Goal: Information Seeking & Learning: Learn about a topic

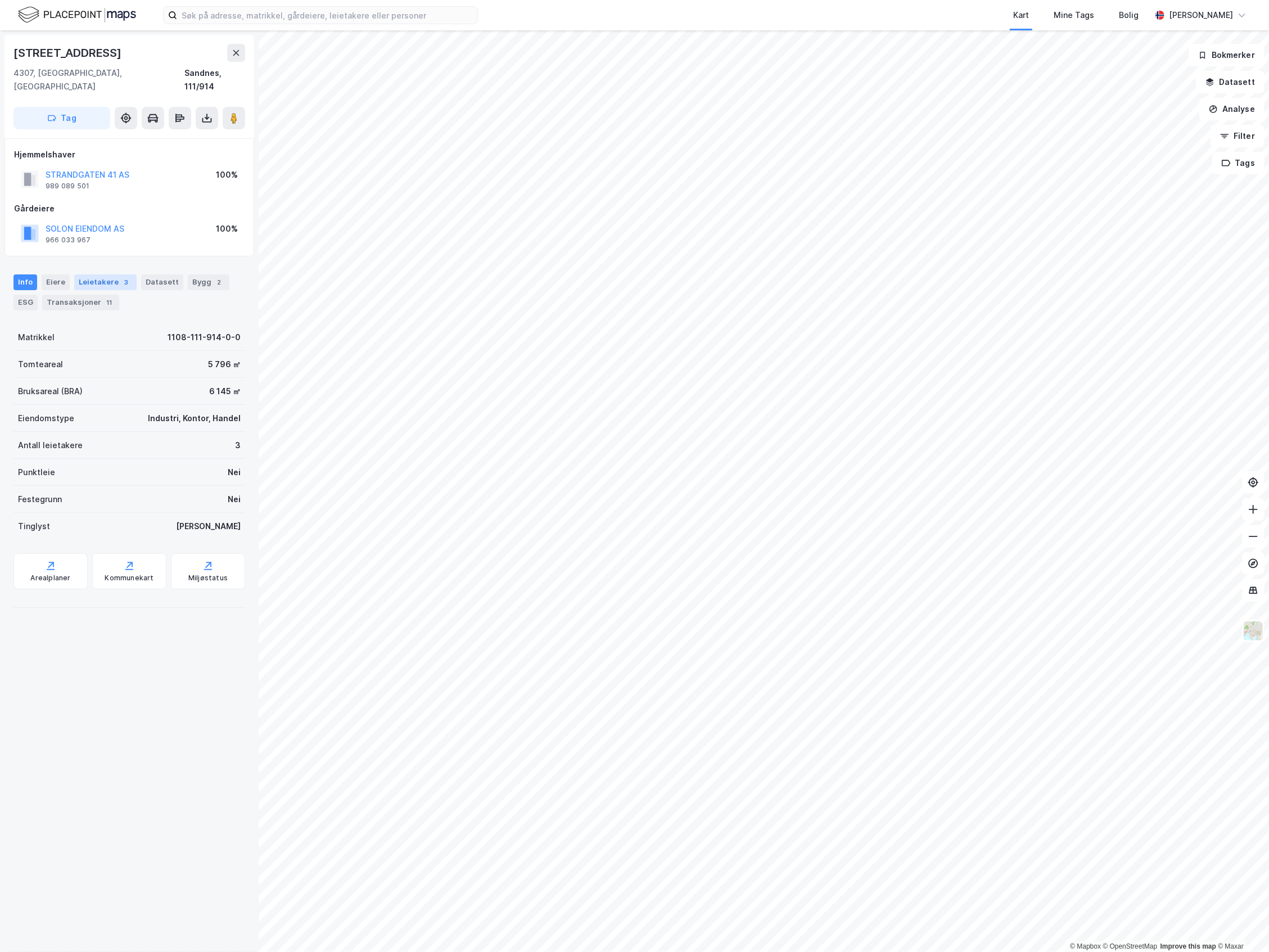
click at [104, 275] on div "Leietakere 3" at bounding box center [105, 283] width 62 height 16
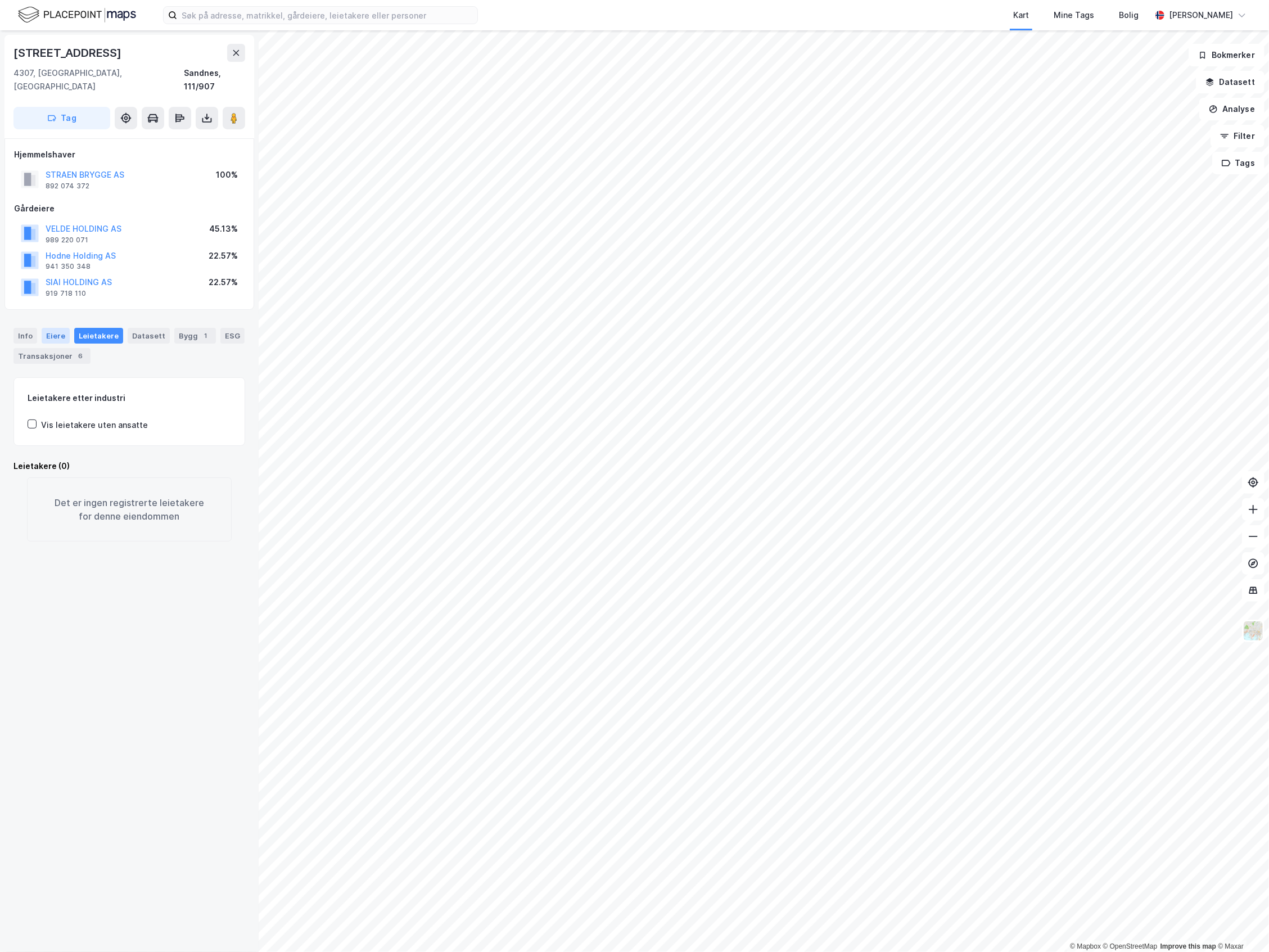
click at [50, 329] on div "Eiere" at bounding box center [55, 336] width 28 height 16
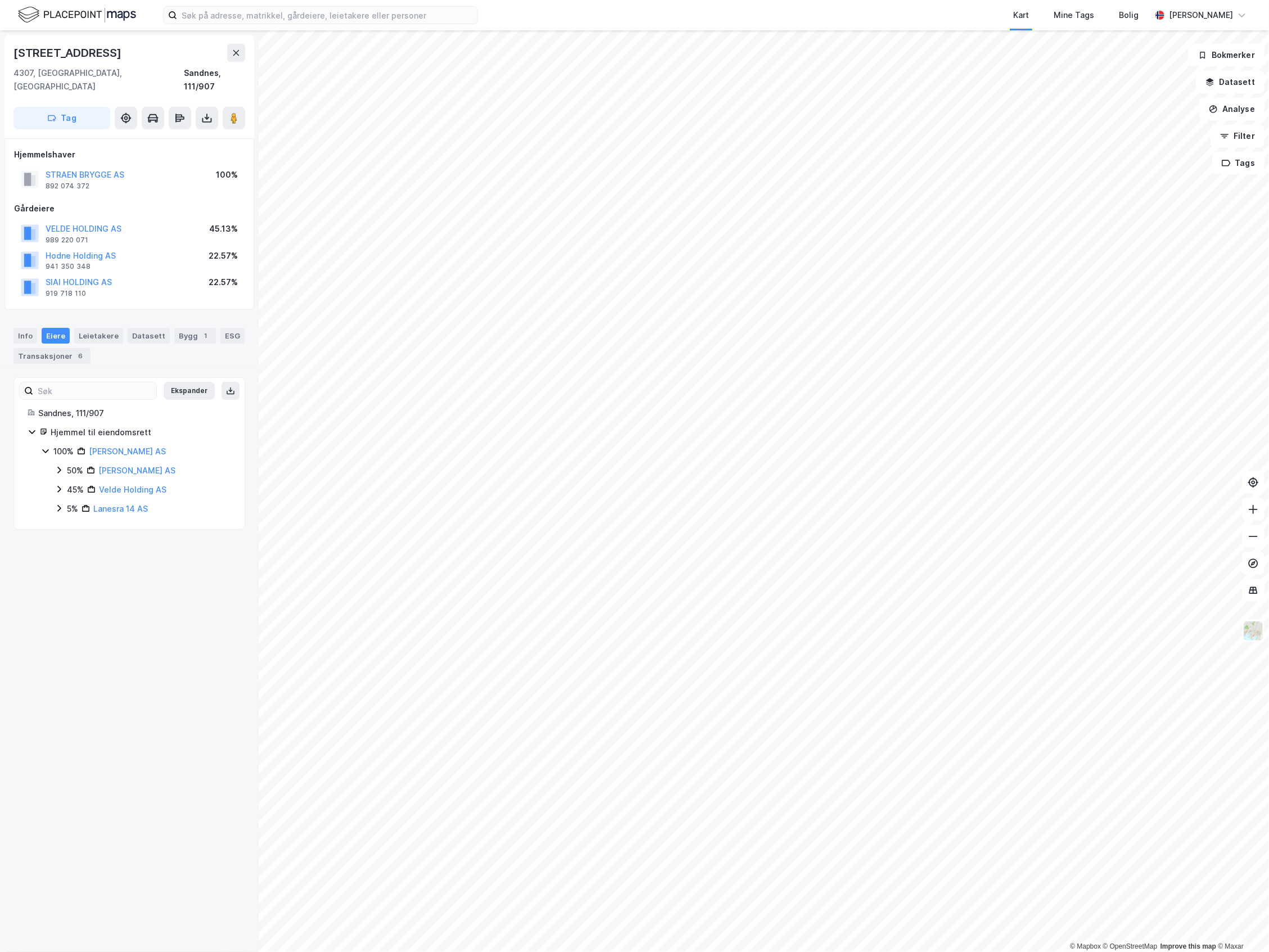
click at [57, 504] on icon at bounding box center [59, 509] width 9 height 9
click at [58, 485] on icon at bounding box center [59, 489] width 9 height 9
click at [59, 466] on icon at bounding box center [59, 470] width 9 height 9
click at [73, 486] on icon at bounding box center [73, 489] width 3 height 7
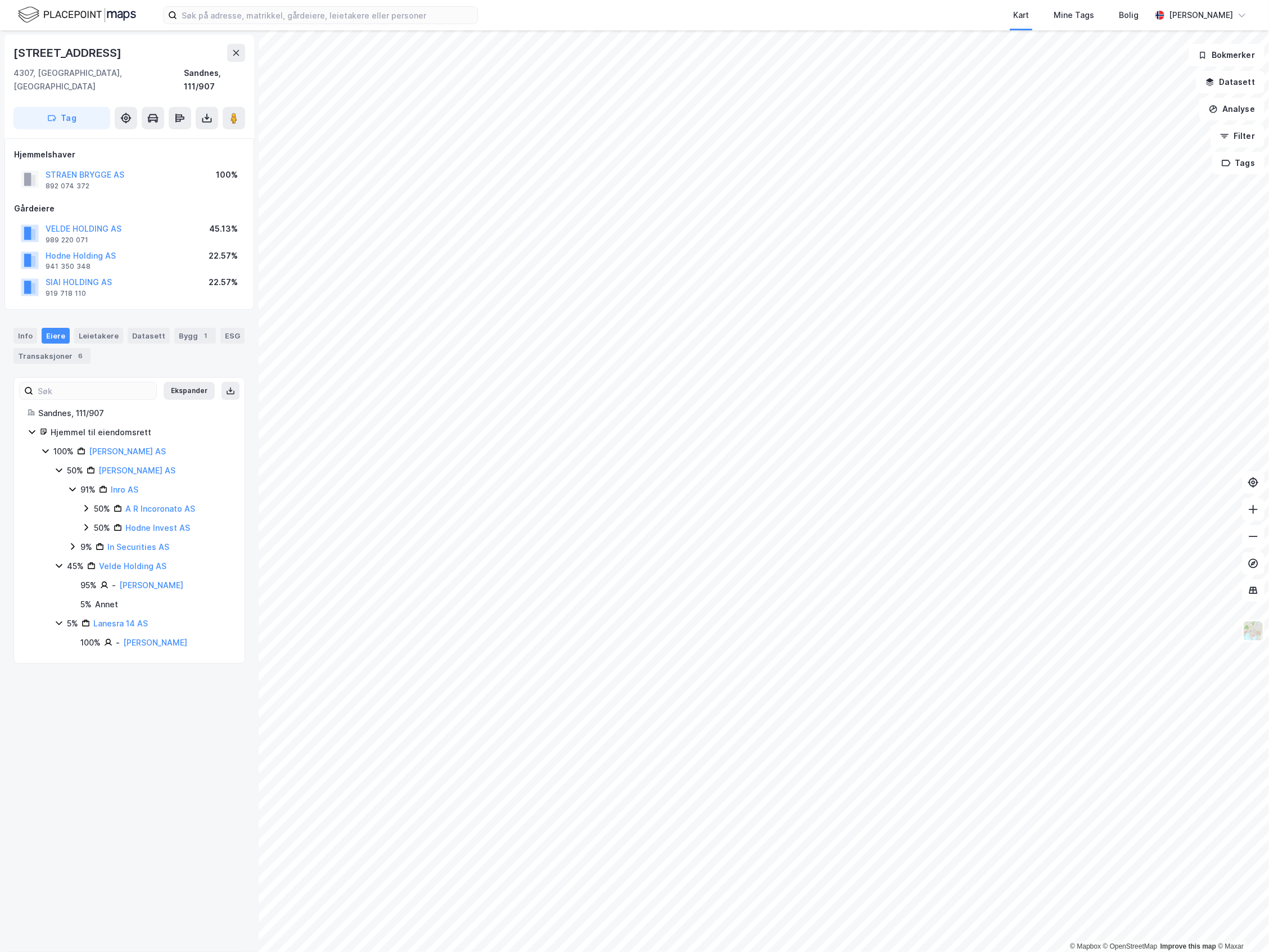
click at [73, 542] on icon at bounding box center [73, 547] width 9 height 9
click at [98, 617] on div "Annet" at bounding box center [106, 624] width 23 height 14
click at [84, 708] on div "[STREET_ADDRESS], 111/907 Tag Hjemmelshaver STRAEN BRYGGE AS 892 074 372 100% G…" at bounding box center [129, 491] width 259 height 922
click at [1044, 951] on html "Kart Mine Tags Bolig [PERSON_NAME] © Mapbox © OpenStreetMap Improve this map © …" at bounding box center [634, 476] width 1269 height 952
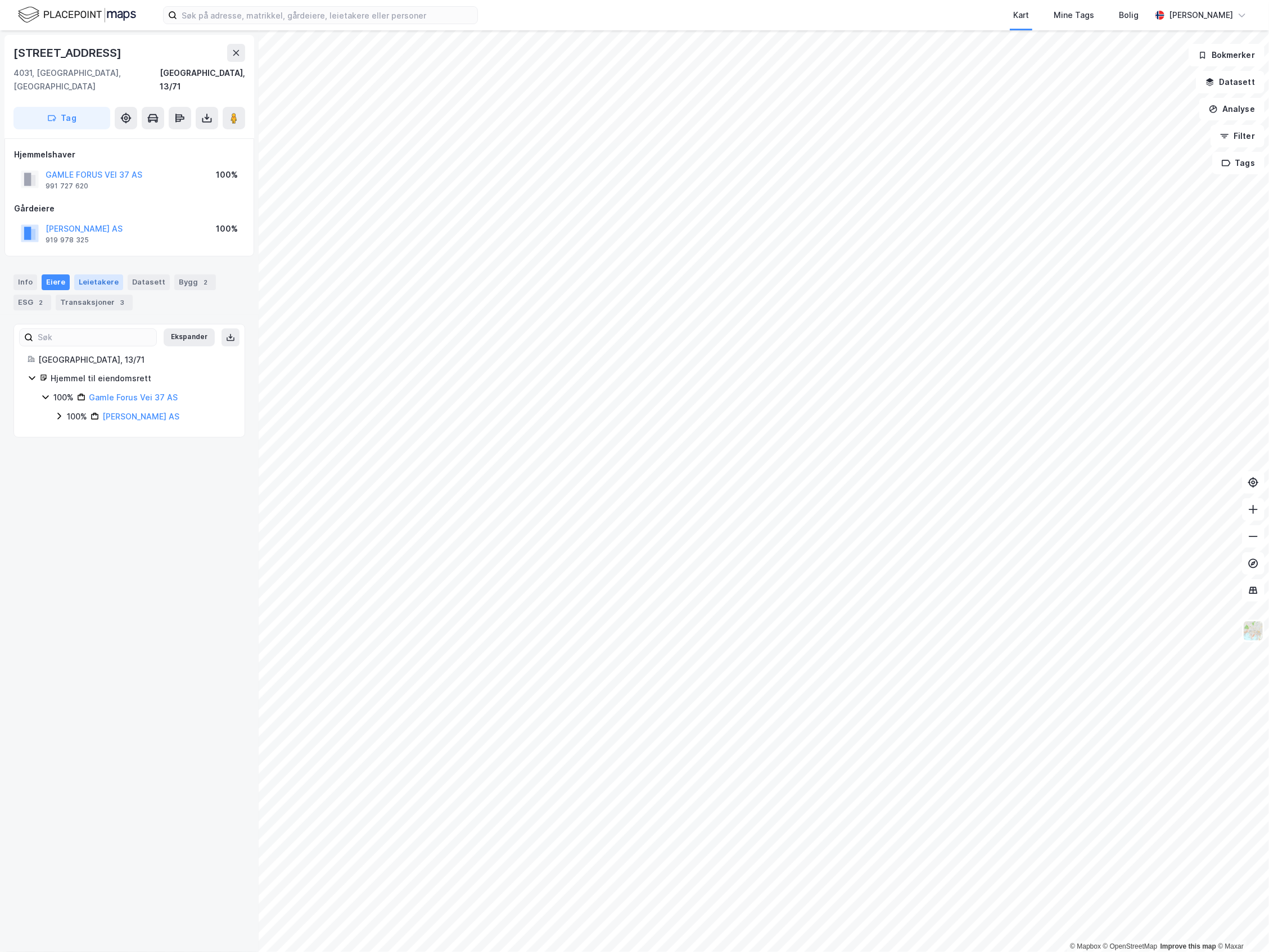
click at [112, 275] on div "Leietakere" at bounding box center [99, 283] width 49 height 16
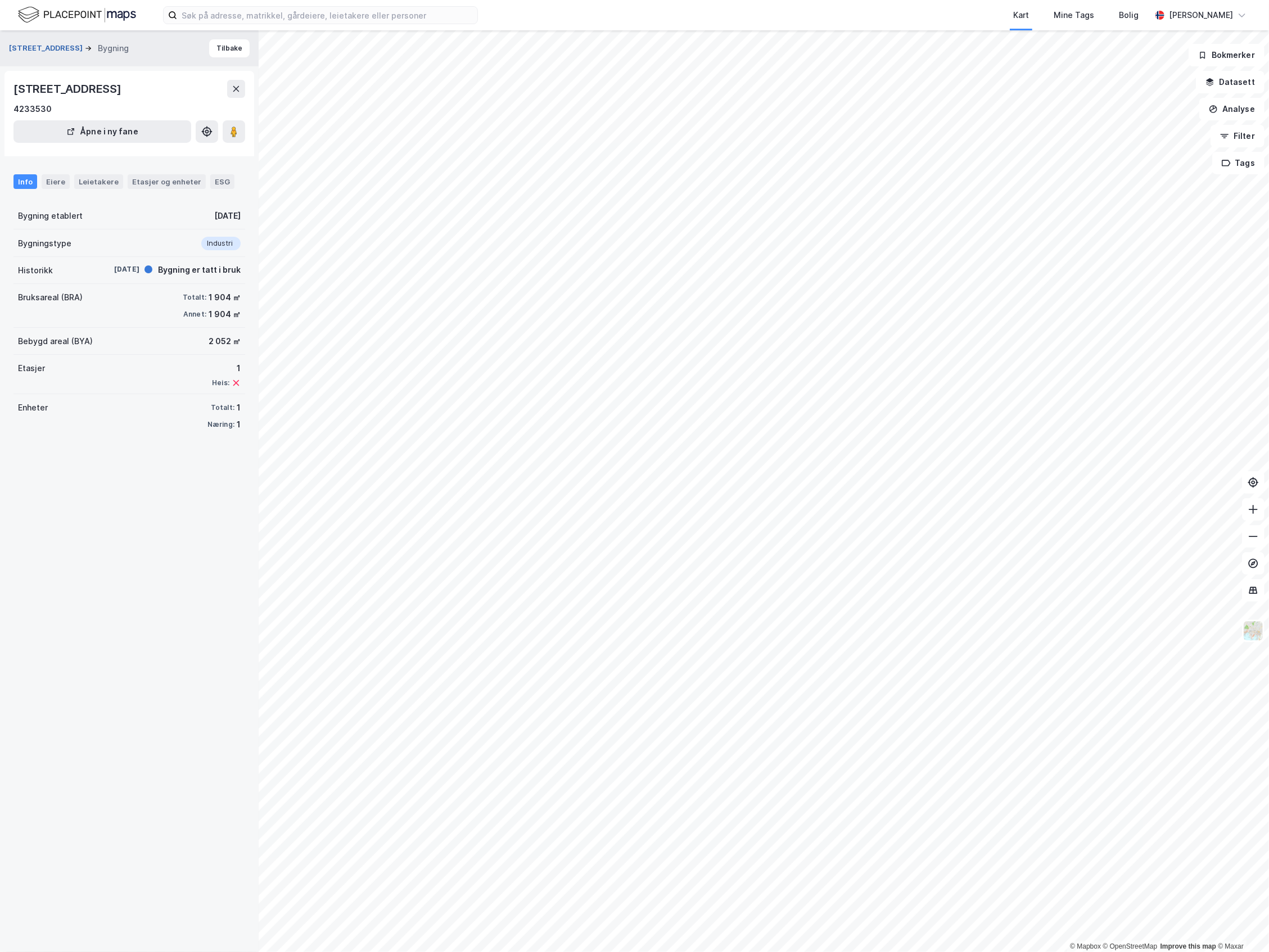
click at [64, 49] on button "[STREET_ADDRESS]" at bounding box center [47, 49] width 76 height 11
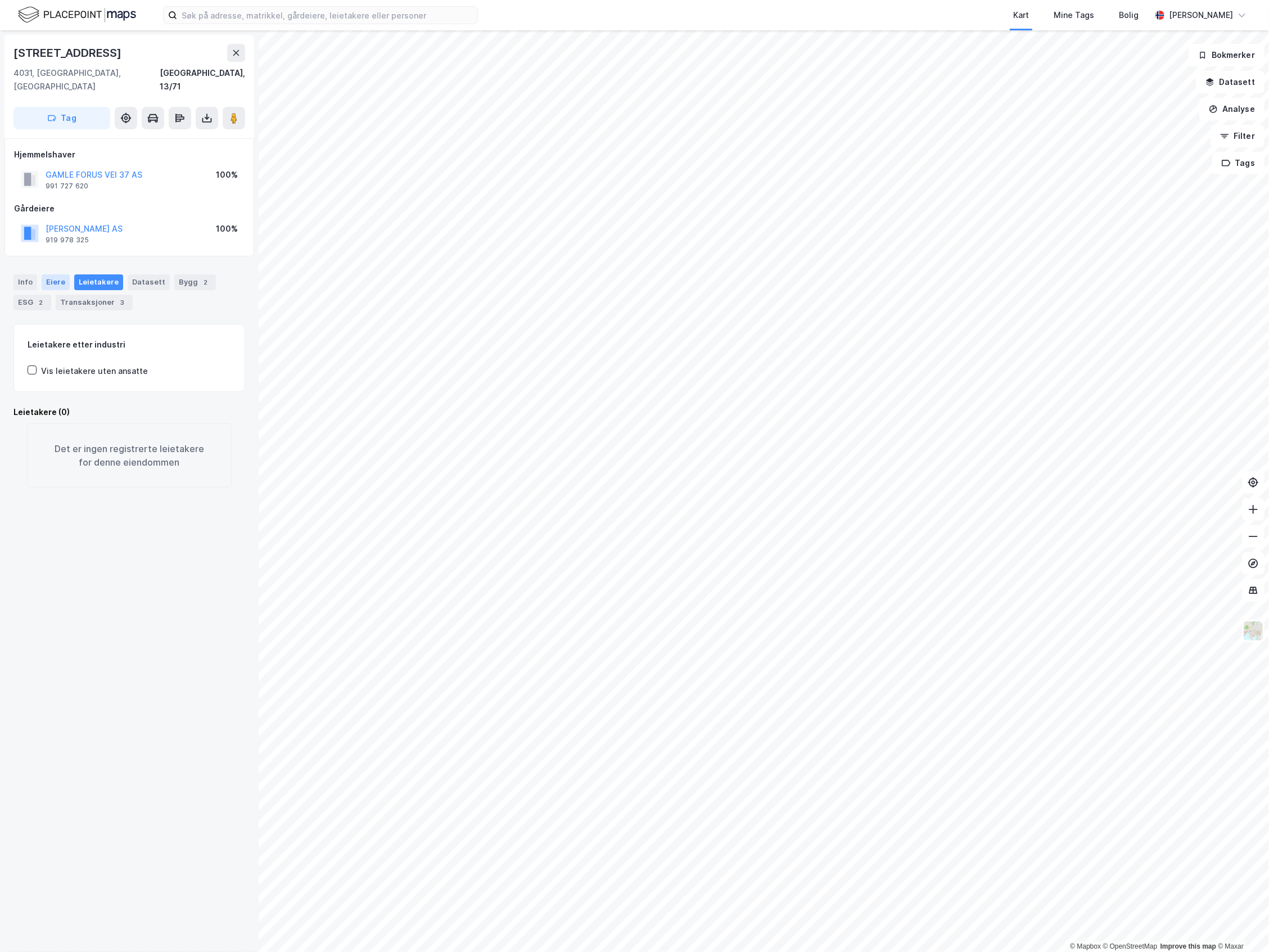
click at [50, 275] on div "Eiere" at bounding box center [55, 283] width 28 height 16
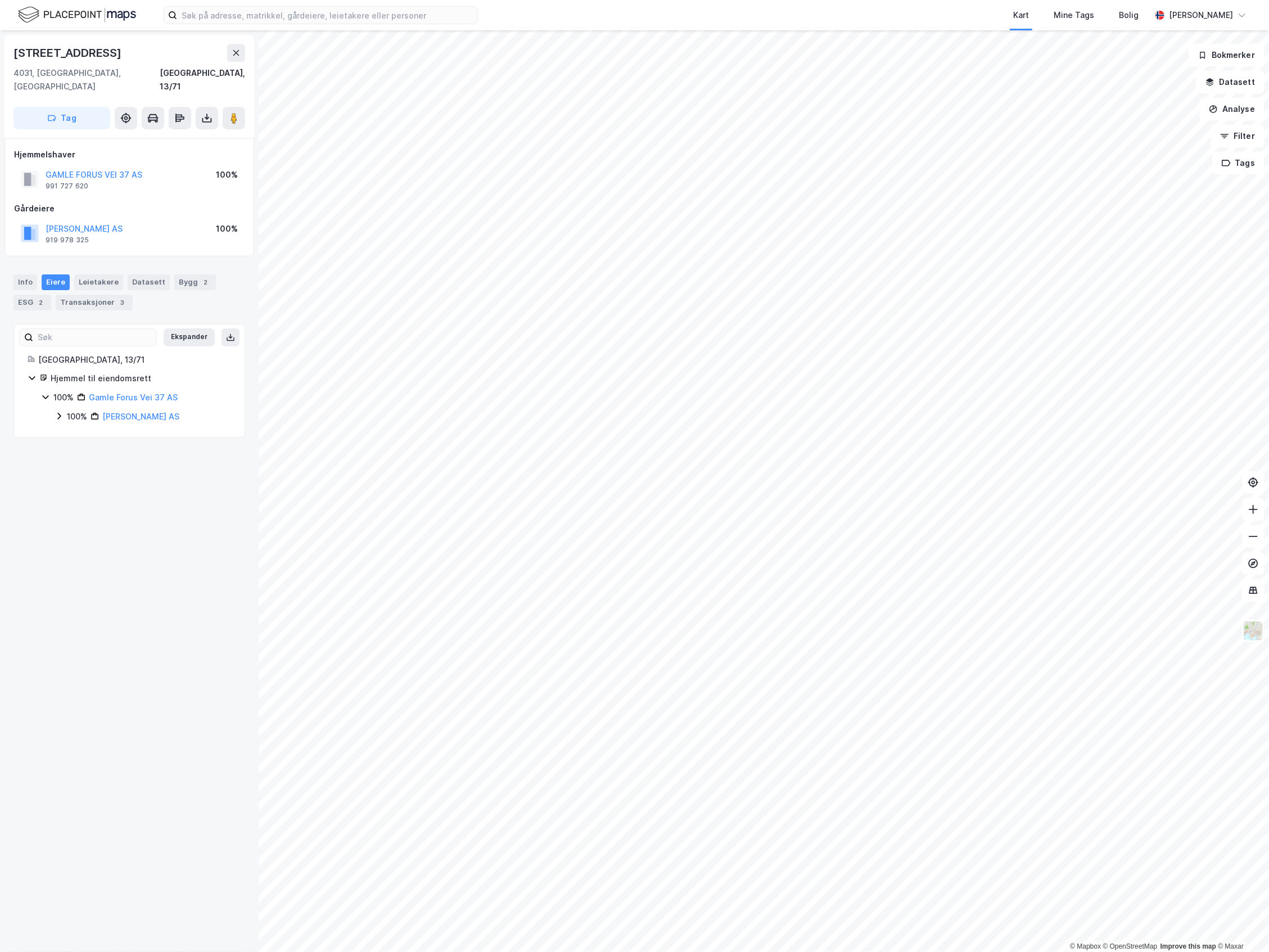
click at [55, 412] on icon at bounding box center [59, 416] width 9 height 9
drag, startPoint x: 157, startPoint y: 157, endPoint x: 43, endPoint y: 156, distance: 114.0
click at [43, 166] on div "GAMLE FORUS VEI 37 AS 991 727 620 100%" at bounding box center [129, 179] width 231 height 27
copy button "GAMLE FORUS VEI 37 AS"
click at [1243, 102] on button "Analyse" at bounding box center [1232, 109] width 65 height 22
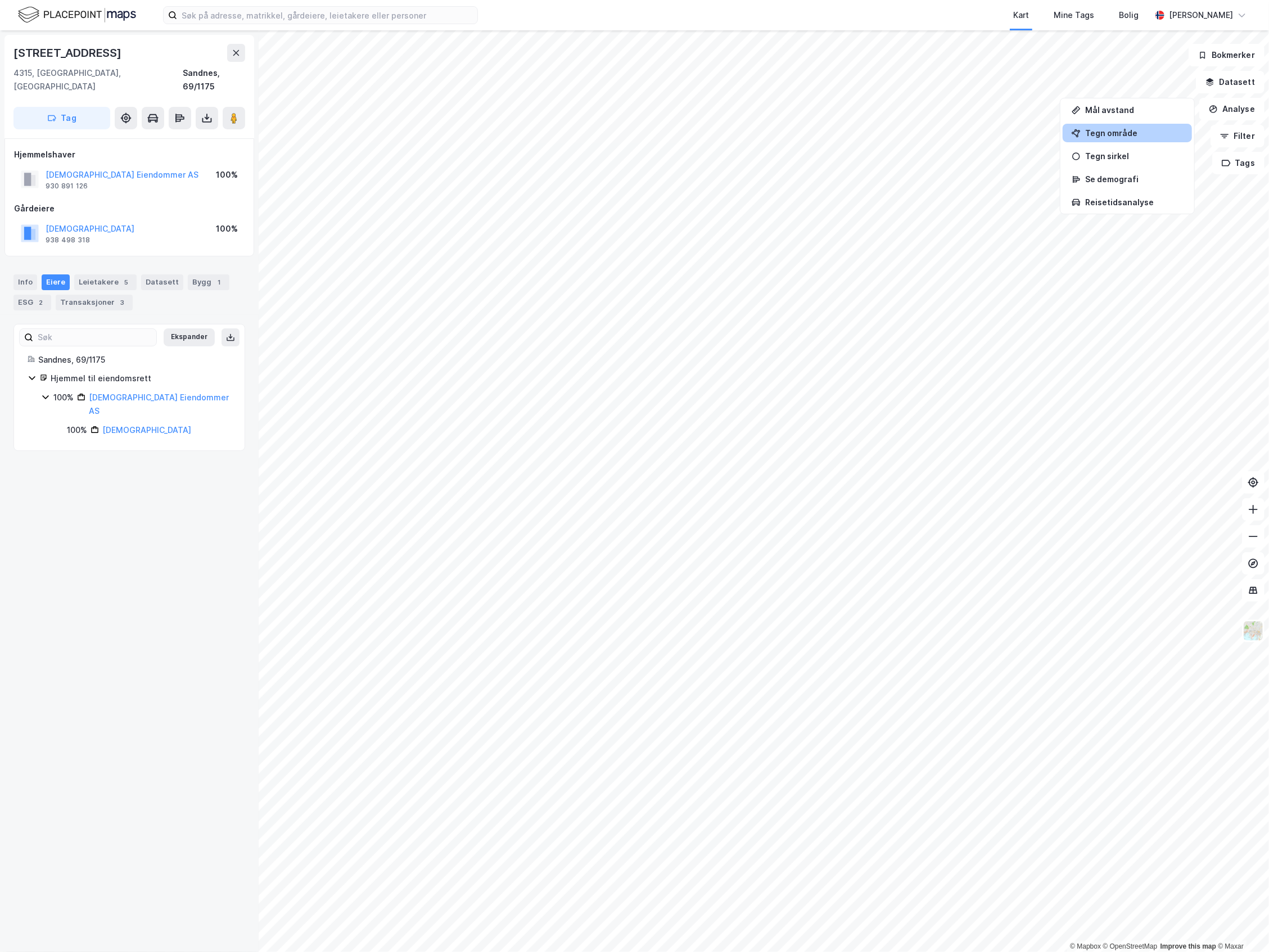
click at [1127, 135] on div "Tegn område" at bounding box center [1134, 133] width 98 height 10
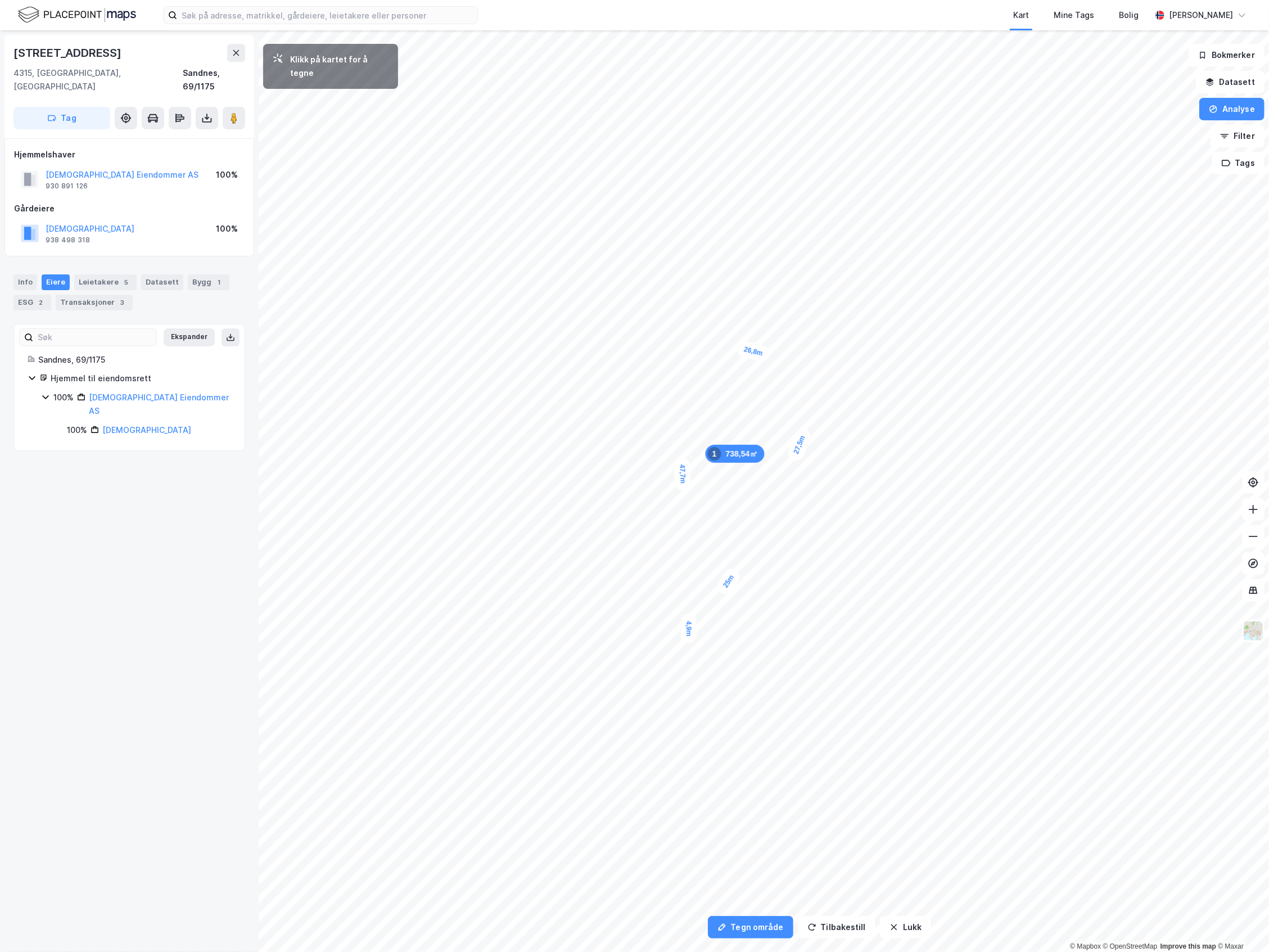
click at [689, 614] on div "4,9m" at bounding box center [689, 628] width 16 height 29
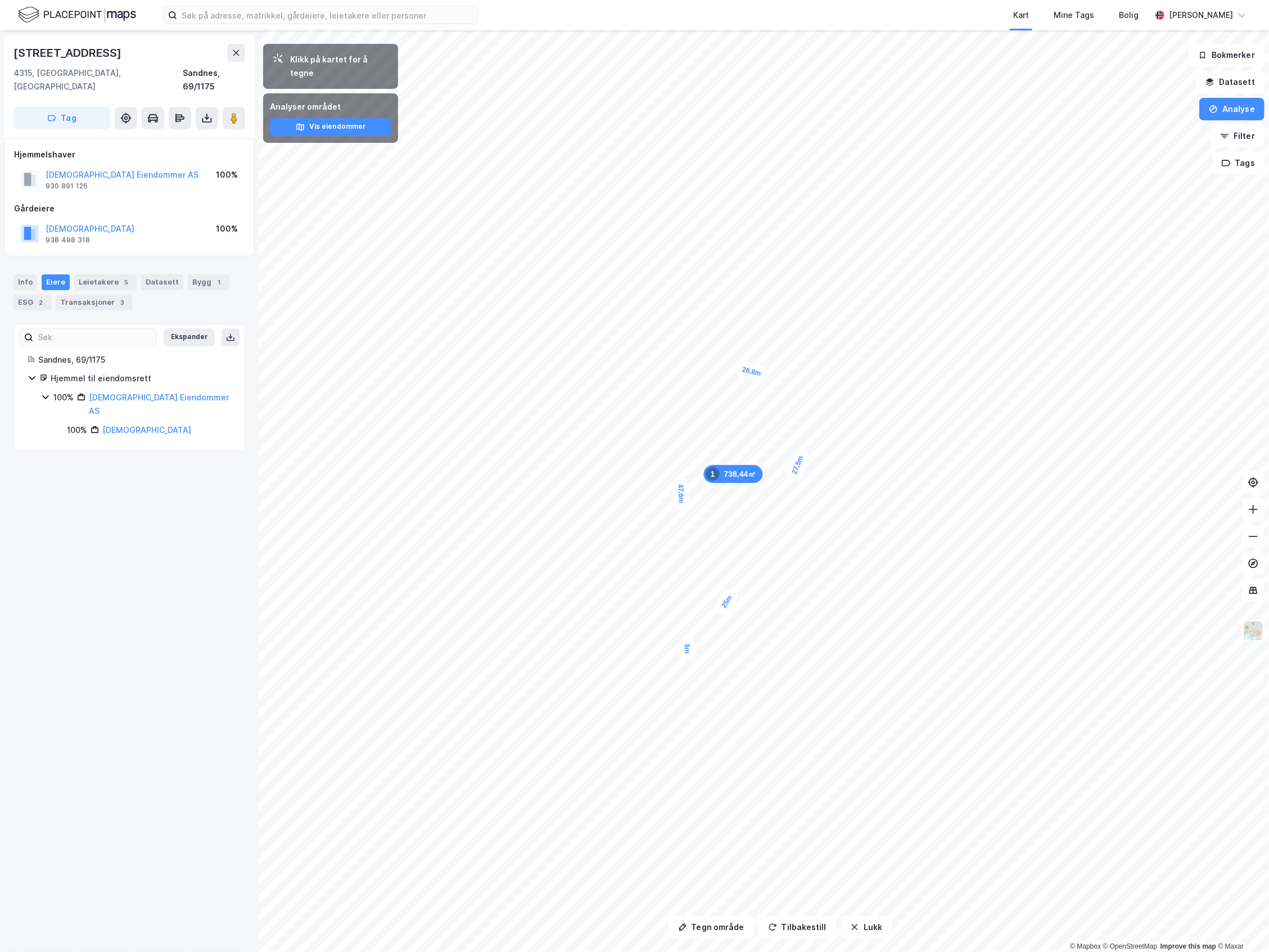
drag, startPoint x: 729, startPoint y: 585, endPoint x: 728, endPoint y: 606, distance: 21.0
click at [728, 606] on div "25m" at bounding box center [727, 601] width 28 height 31
click at [727, 604] on div "25m" at bounding box center [727, 602] width 28 height 31
click at [873, 930] on button "Lukk" at bounding box center [866, 927] width 51 height 22
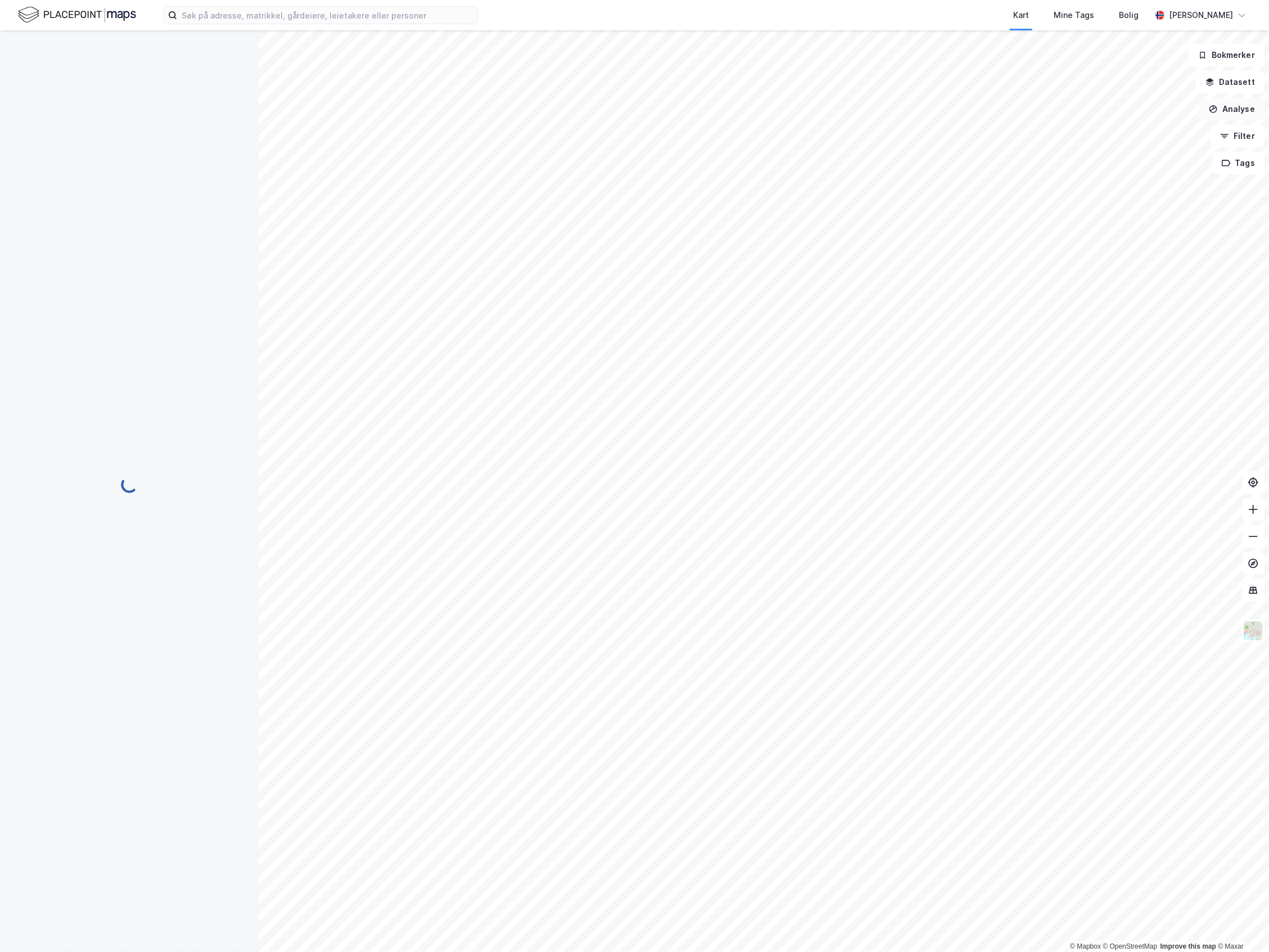
click at [1231, 104] on button "Analyse" at bounding box center [1232, 109] width 65 height 22
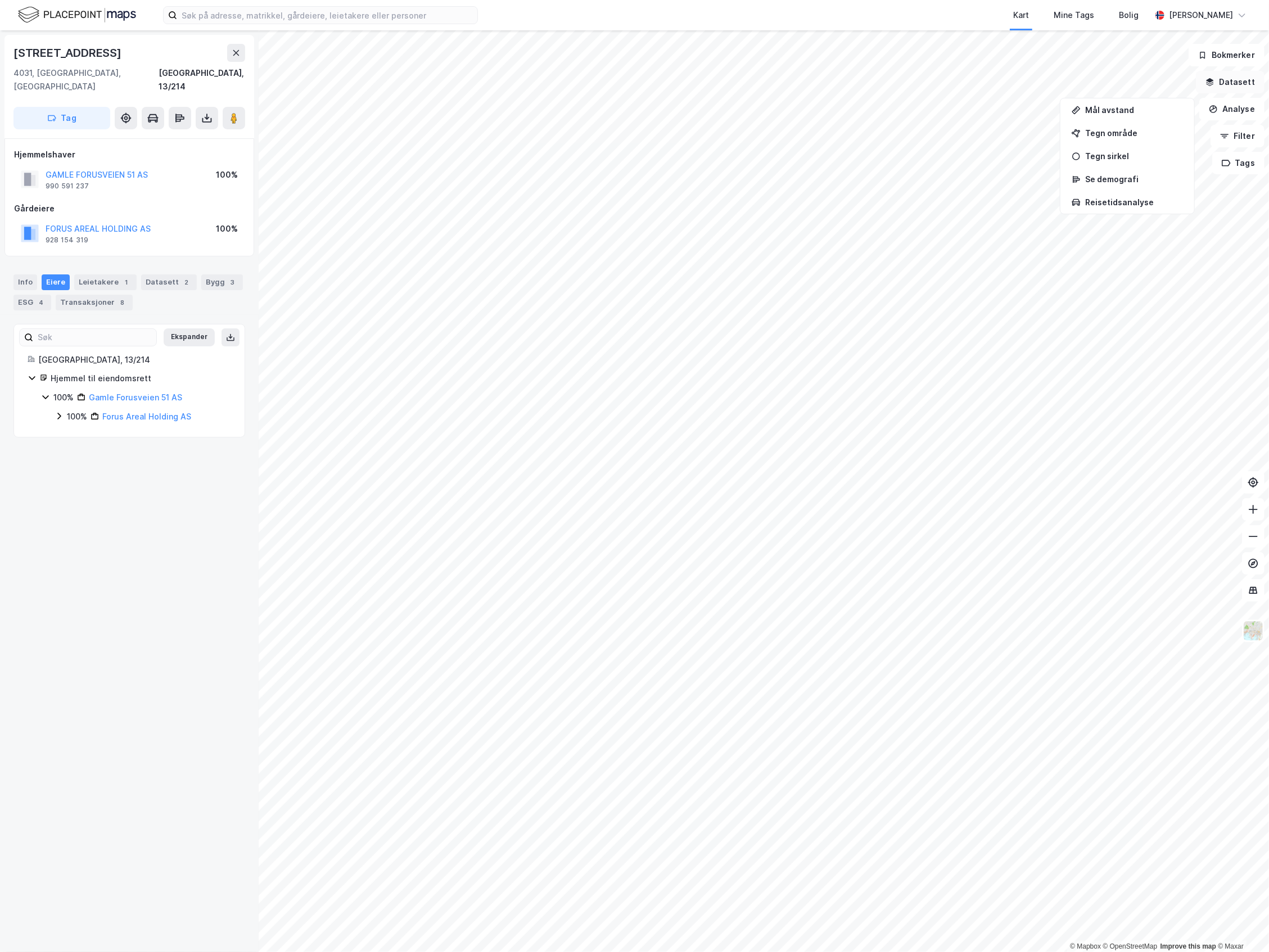
click at [1231, 80] on button "Datasett" at bounding box center [1231, 82] width 69 height 22
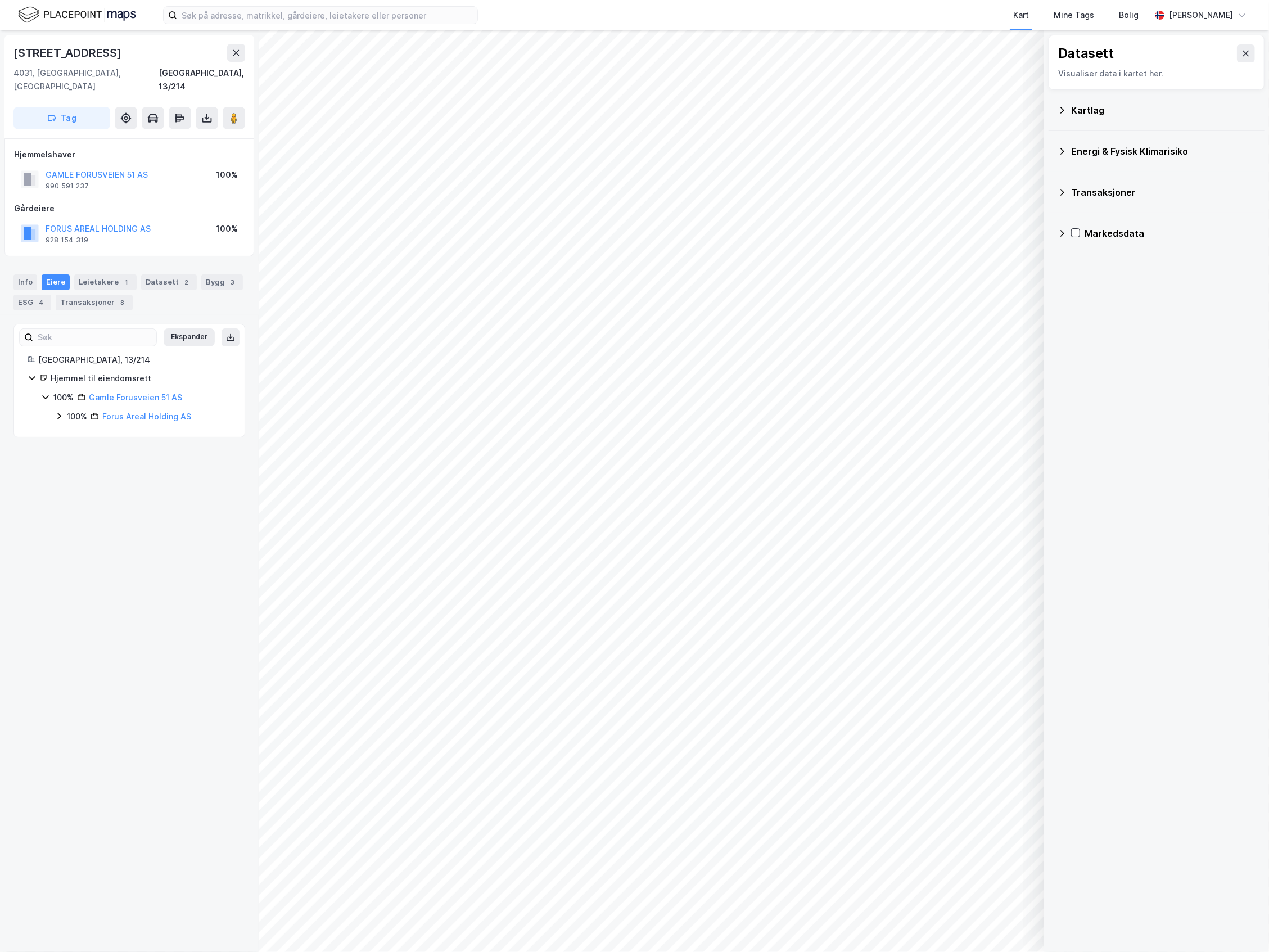
click at [1101, 153] on div "Energi & Fysisk Klimarisiko" at bounding box center [1163, 152] width 184 height 14
click at [1109, 157] on div "Energi & Fysisk Klimarisiko" at bounding box center [1163, 152] width 184 height 14
click at [1107, 109] on div "Kartlag" at bounding box center [1163, 110] width 184 height 14
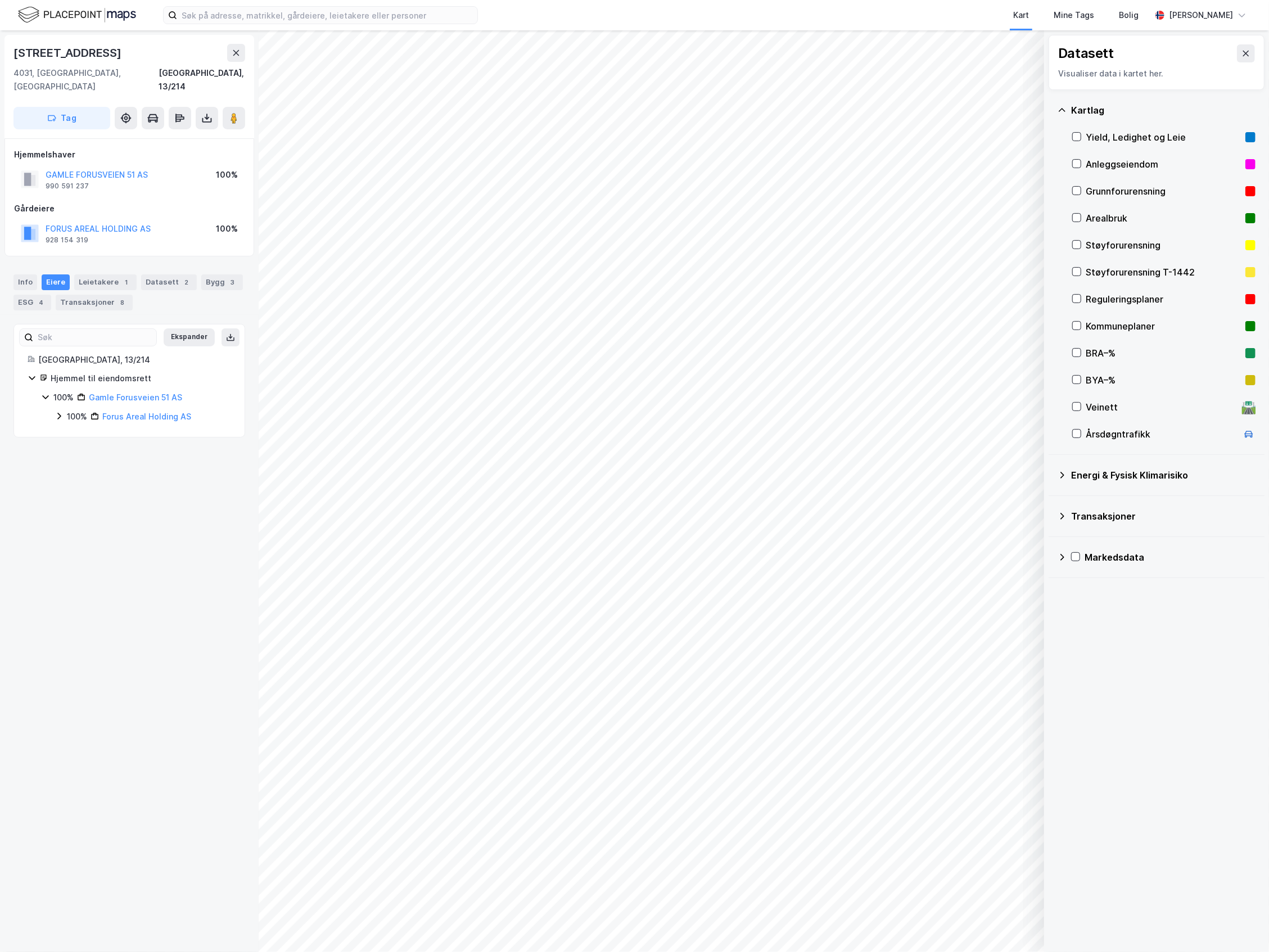
click at [1114, 304] on div "Reguleringsplaner" at bounding box center [1163, 299] width 155 height 14
click at [1092, 296] on div "Reguleringsplaner" at bounding box center [1163, 299] width 155 height 14
click at [1240, 49] on button at bounding box center [1246, 53] width 18 height 18
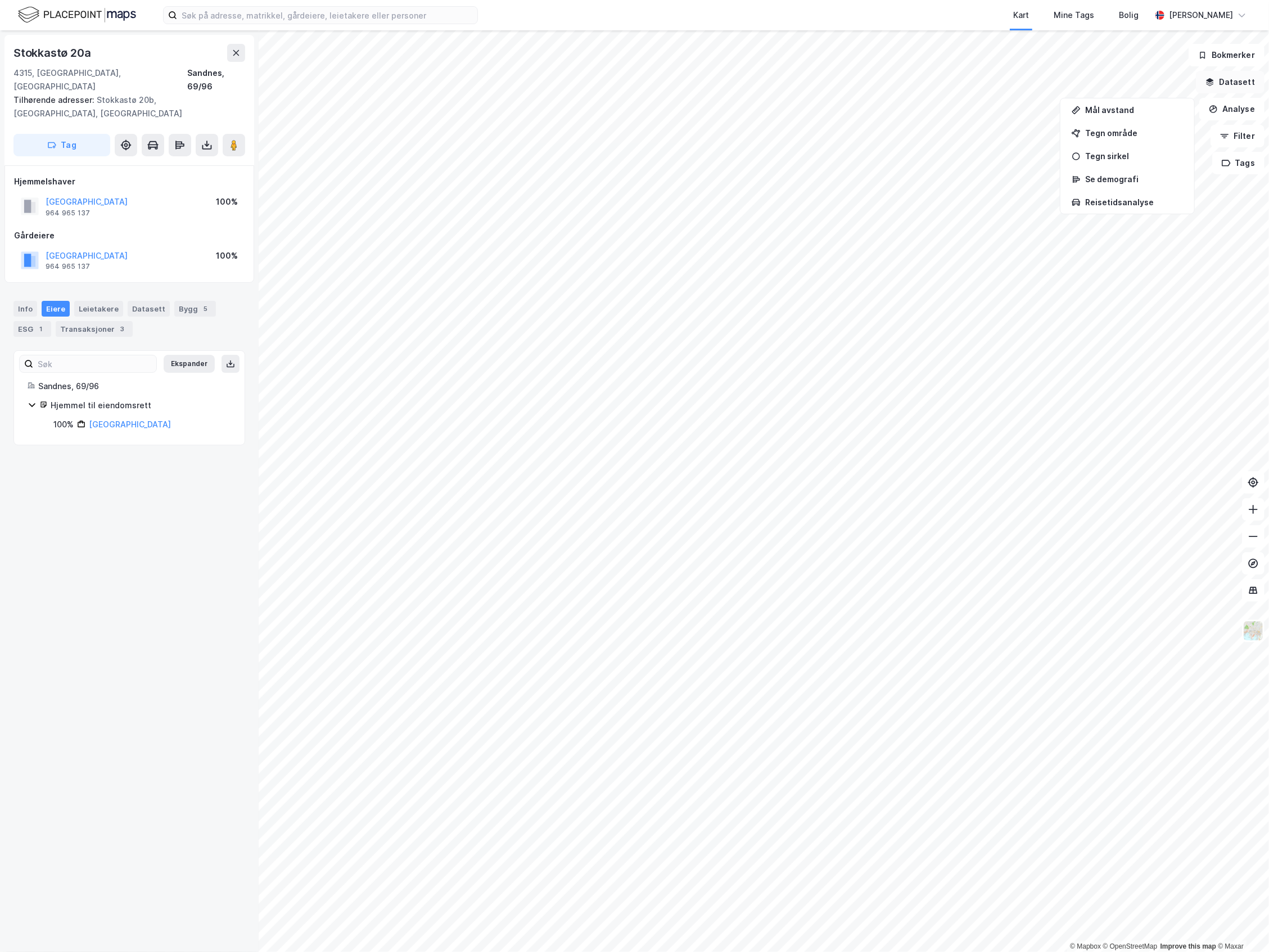
click at [1240, 83] on button "Datasett" at bounding box center [1231, 82] width 69 height 22
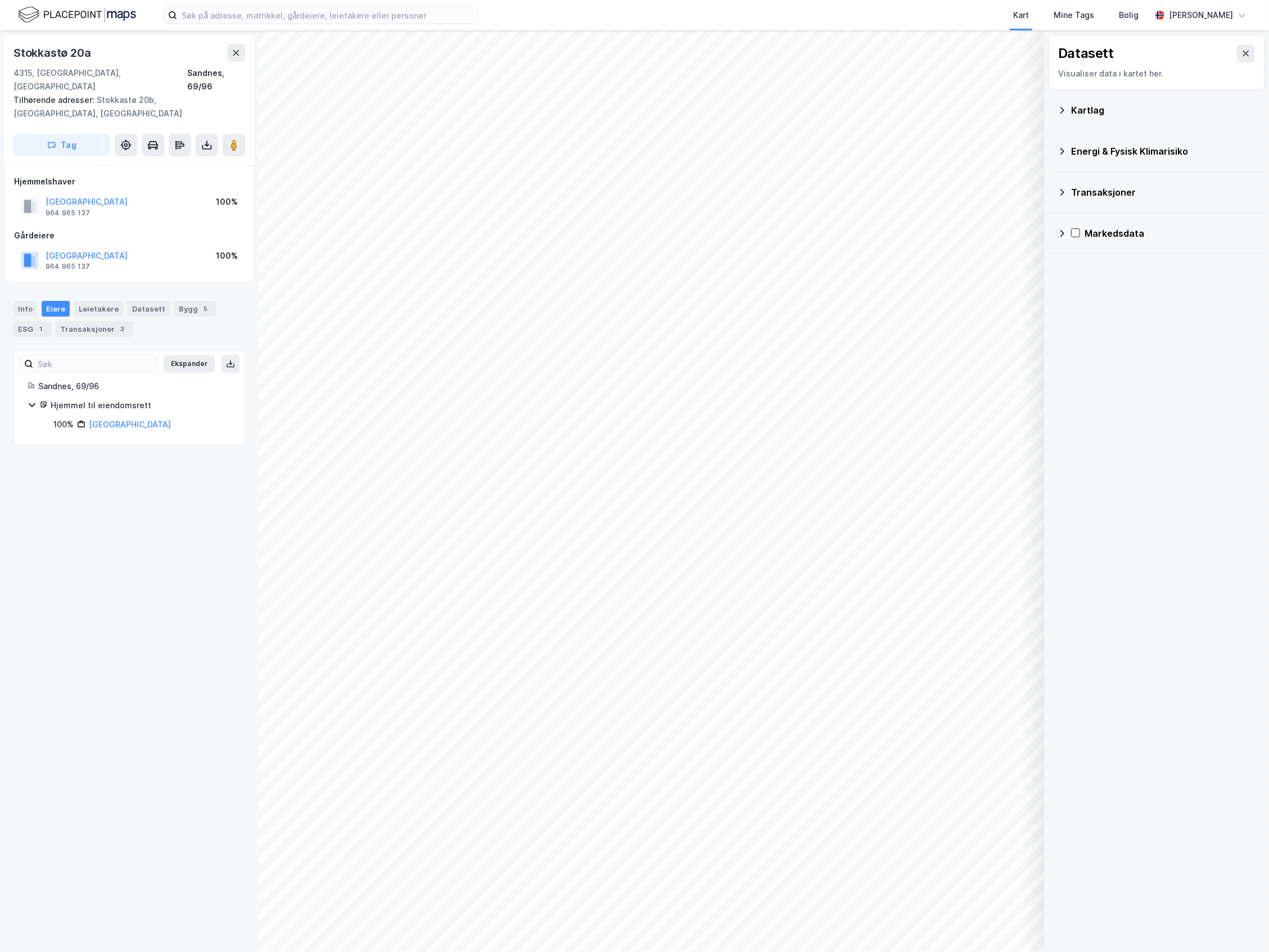
click at [1136, 114] on div "Kartlag" at bounding box center [1163, 110] width 184 height 14
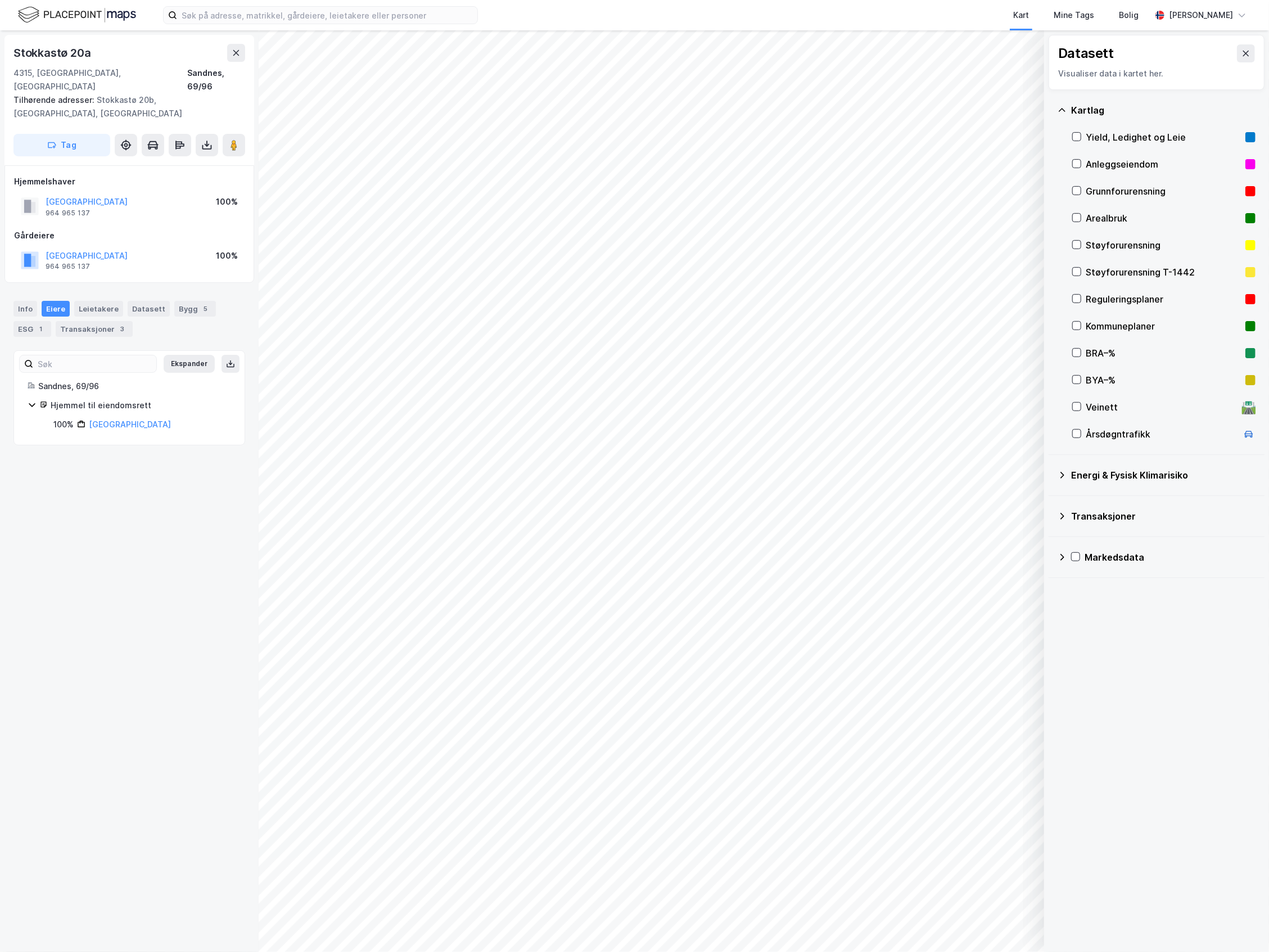
click at [1112, 293] on div "Reguleringsplaner" at bounding box center [1163, 299] width 155 height 14
click at [1128, 303] on div "Reguleringsplaner" at bounding box center [1163, 299] width 155 height 14
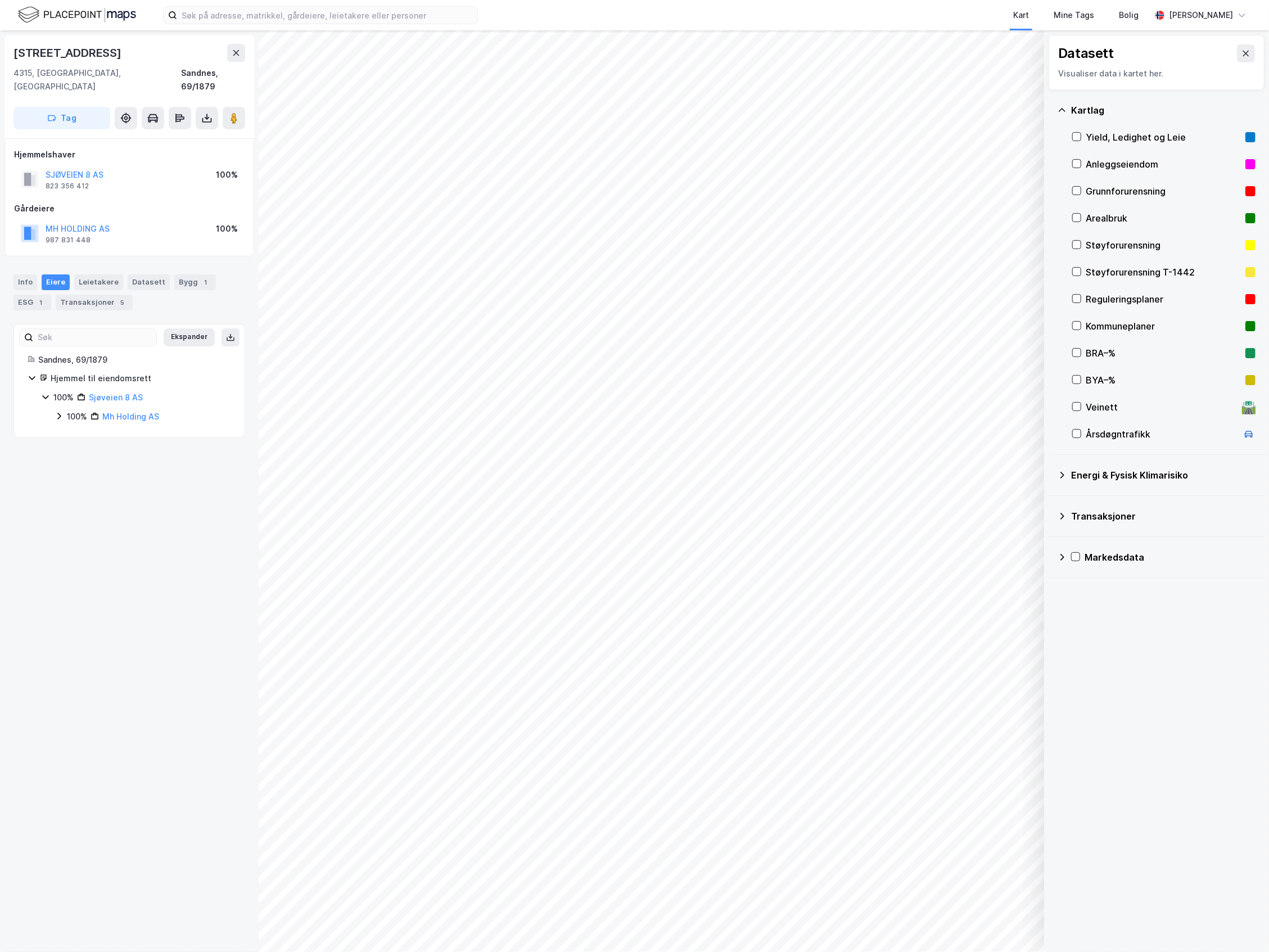
click at [8, 412] on div "[STREET_ADDRESS], Rogaland Sandnes, 69/1879 Tag Hjemmelshaver SJØVEIEN 8 AS 823…" at bounding box center [129, 491] width 259 height 922
click at [81, 410] on div "100%" at bounding box center [77, 417] width 20 height 14
click at [97, 275] on div "Leietakere" at bounding box center [99, 283] width 49 height 16
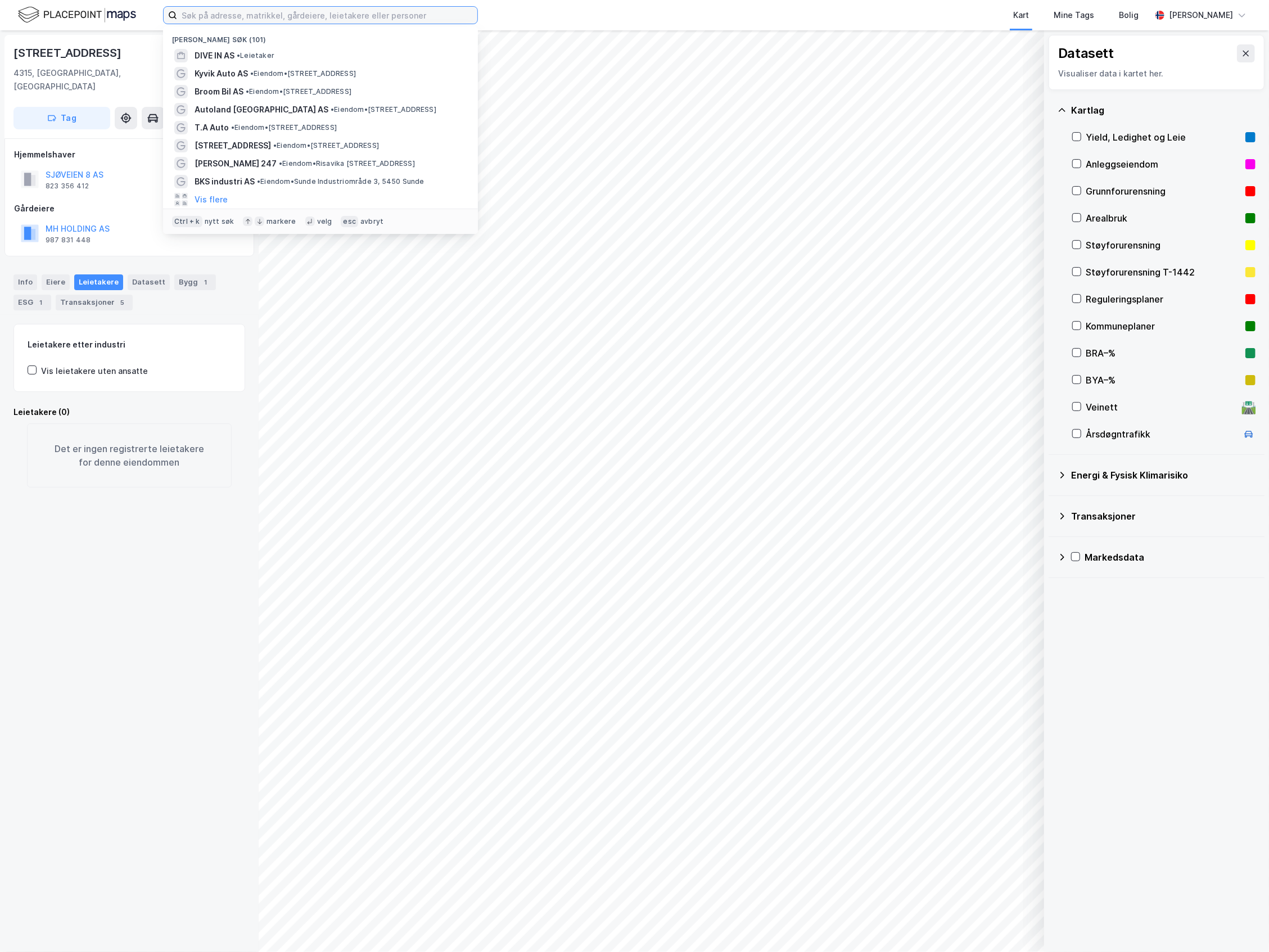
click at [226, 9] on input at bounding box center [327, 15] width 300 height 17
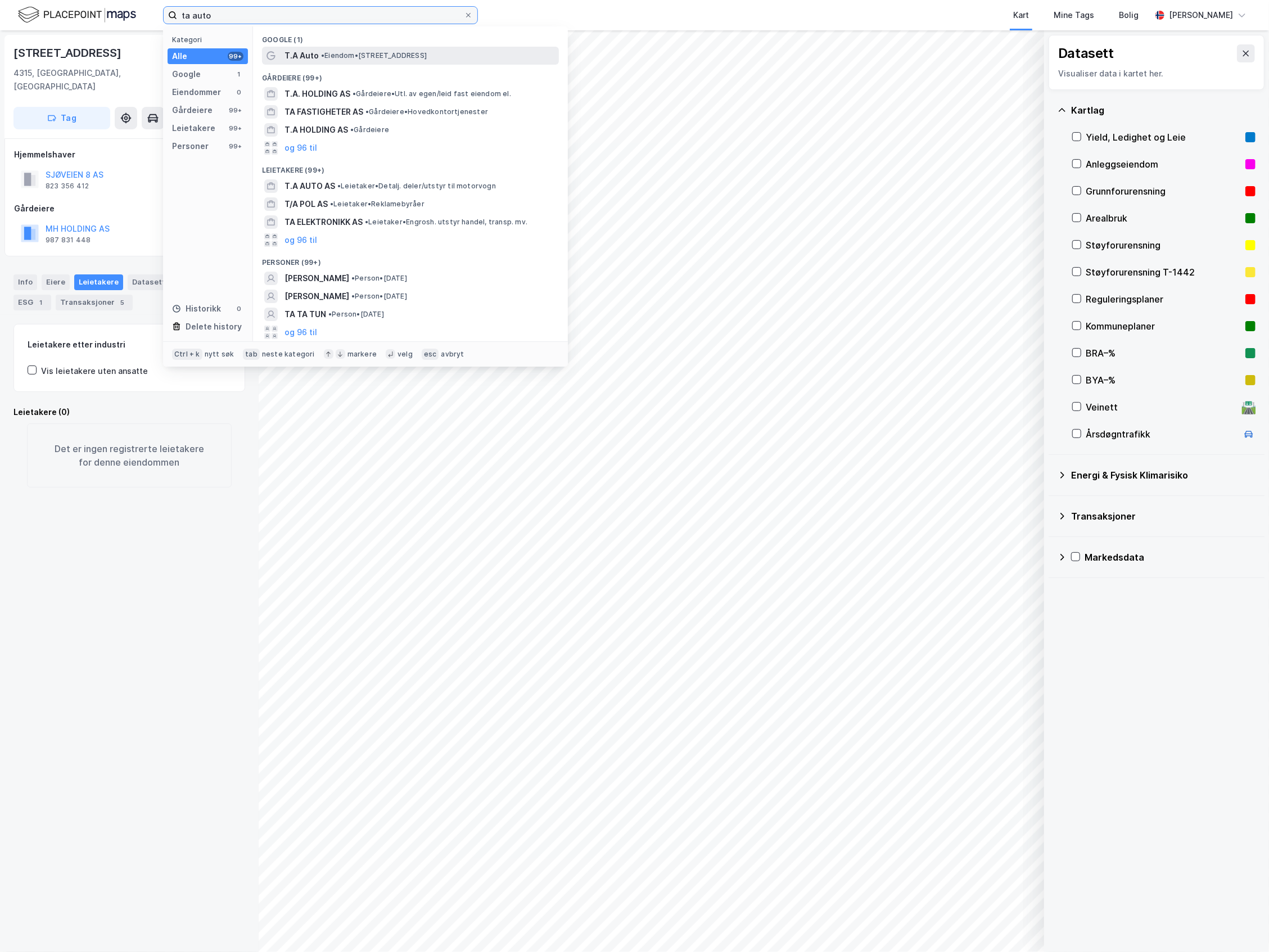
type input "ta auto"
click at [318, 49] on div "T.A Auto • Eiendom • [STREET_ADDRESS]" at bounding box center [421, 56] width 272 height 14
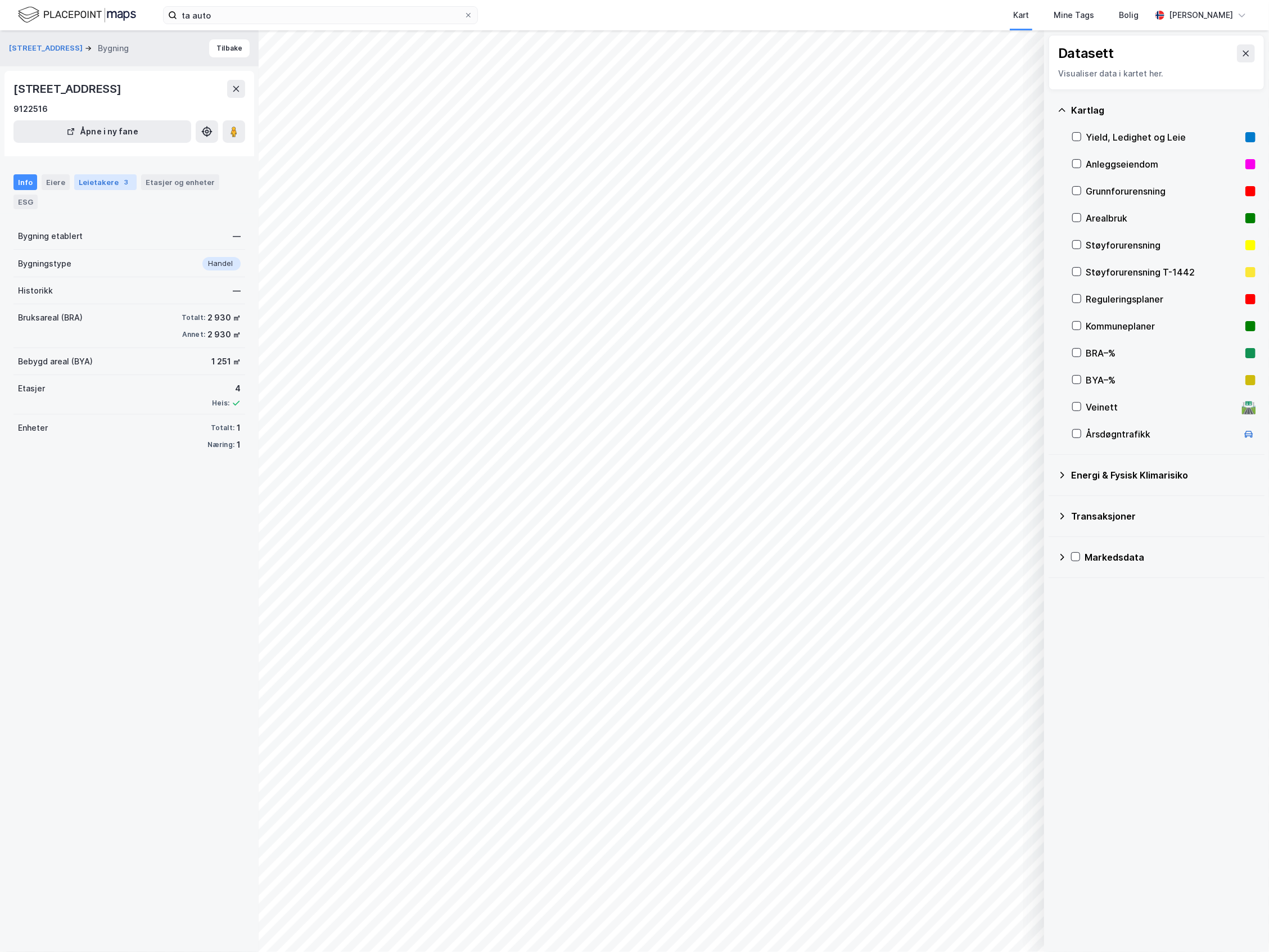
click at [90, 178] on div "Leietakere 3" at bounding box center [105, 183] width 62 height 16
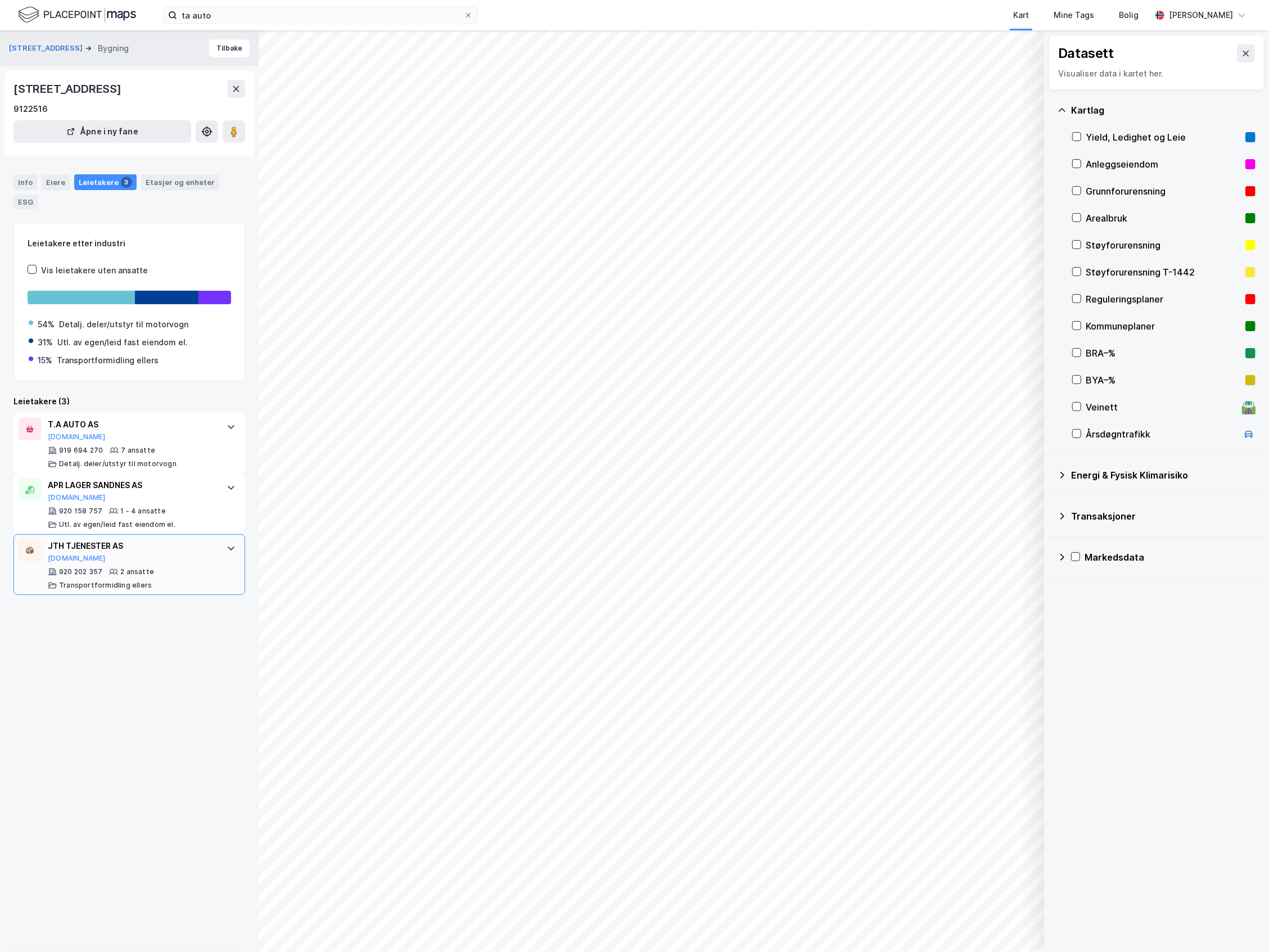
click at [152, 563] on div "JTH TJENESTER AS [DOMAIN_NAME]" at bounding box center [132, 551] width 168 height 23
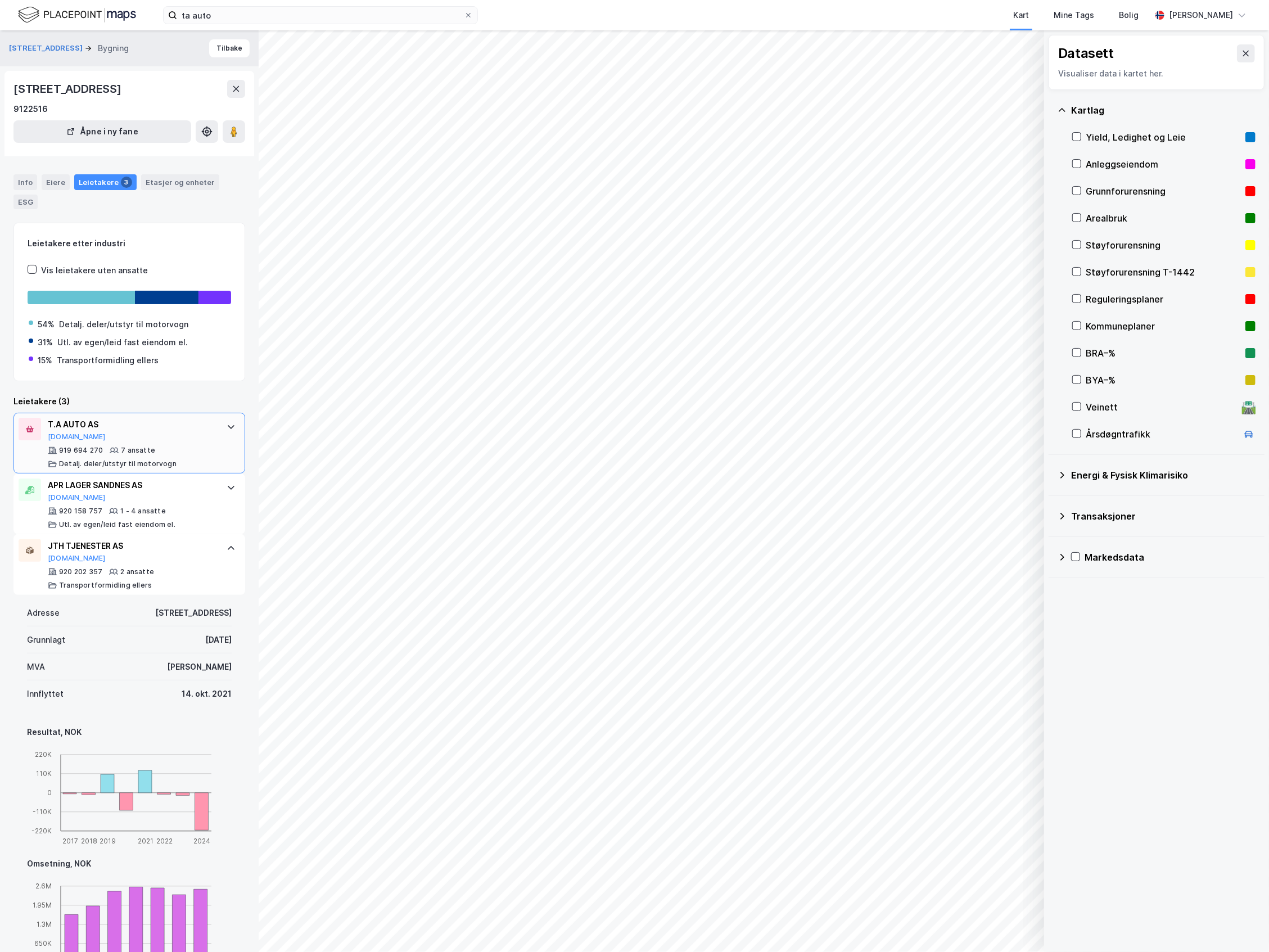
click at [171, 444] on div "T.A AUTO AS [DOMAIN_NAME] 919 694 270 7 ansatte Detalj. deler/utstyr til motorv…" at bounding box center [132, 443] width 168 height 50
